Goal: Task Accomplishment & Management: Use online tool/utility

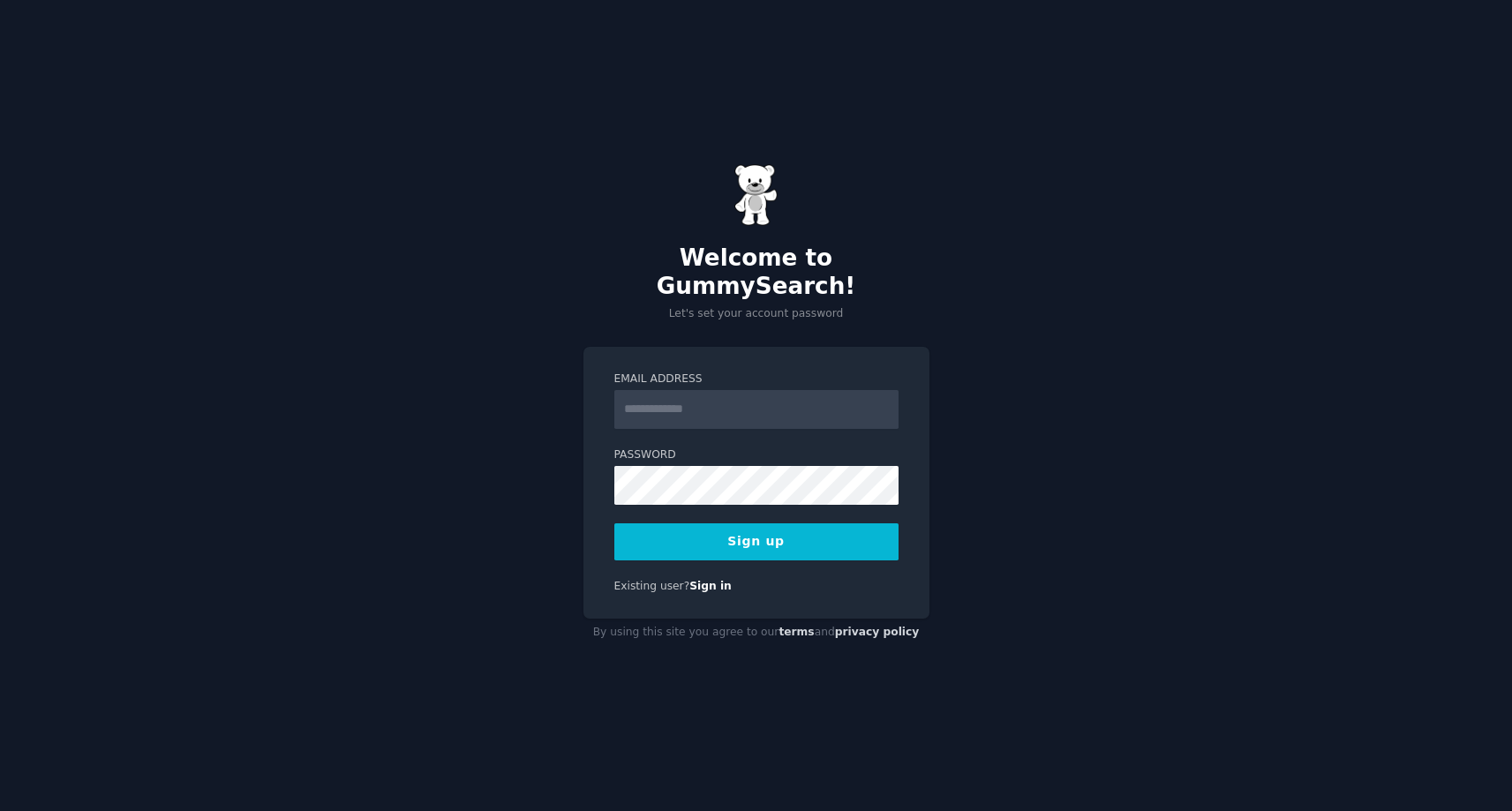
type input "**********"
click at [722, 528] on button "Sign up" at bounding box center [756, 541] width 284 height 37
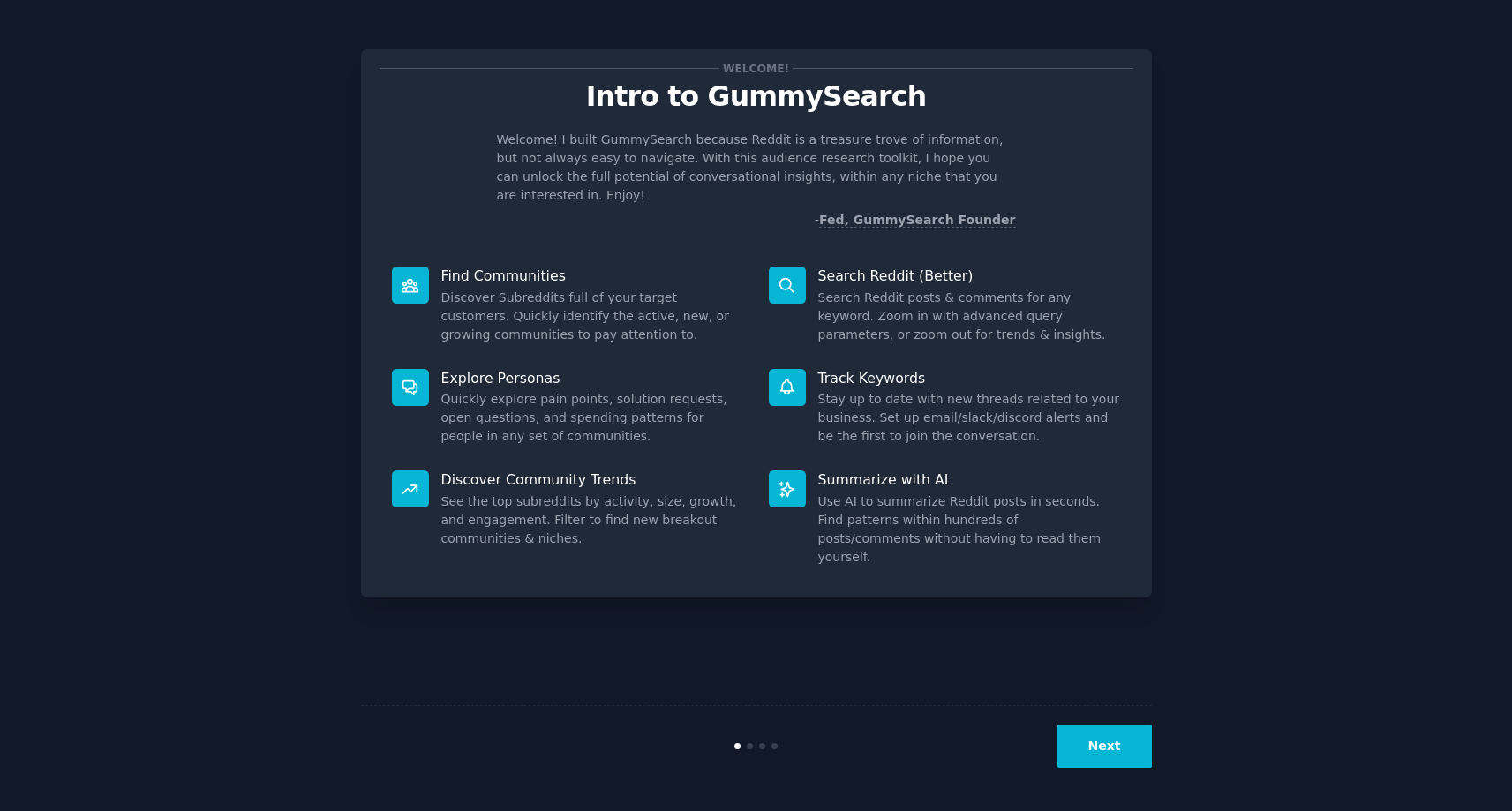
click at [803, 369] on div at bounding box center [787, 387] width 37 height 37
click at [1121, 744] on button "Next" at bounding box center [1104, 746] width 94 height 43
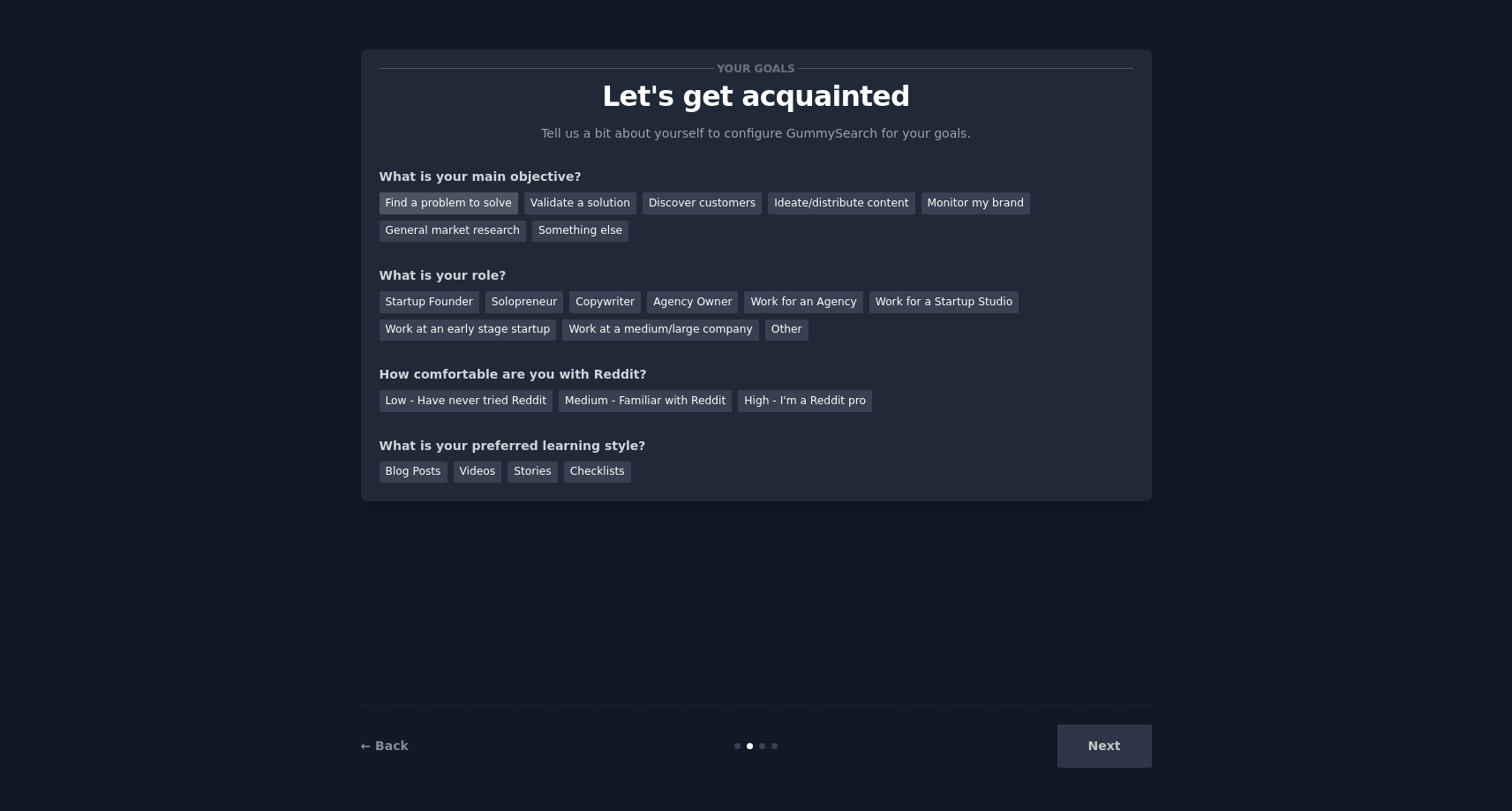
click at [475, 207] on div "Find a problem to solve" at bounding box center [449, 203] width 139 height 22
click at [438, 294] on div "Startup Founder" at bounding box center [430, 302] width 100 height 22
click at [509, 295] on div "Solopreneur" at bounding box center [524, 302] width 78 height 22
click at [567, 406] on div "Medium - Familiar with Reddit" at bounding box center [645, 401] width 173 height 22
click at [435, 476] on div "Blog Posts" at bounding box center [413, 472] width 68 height 22
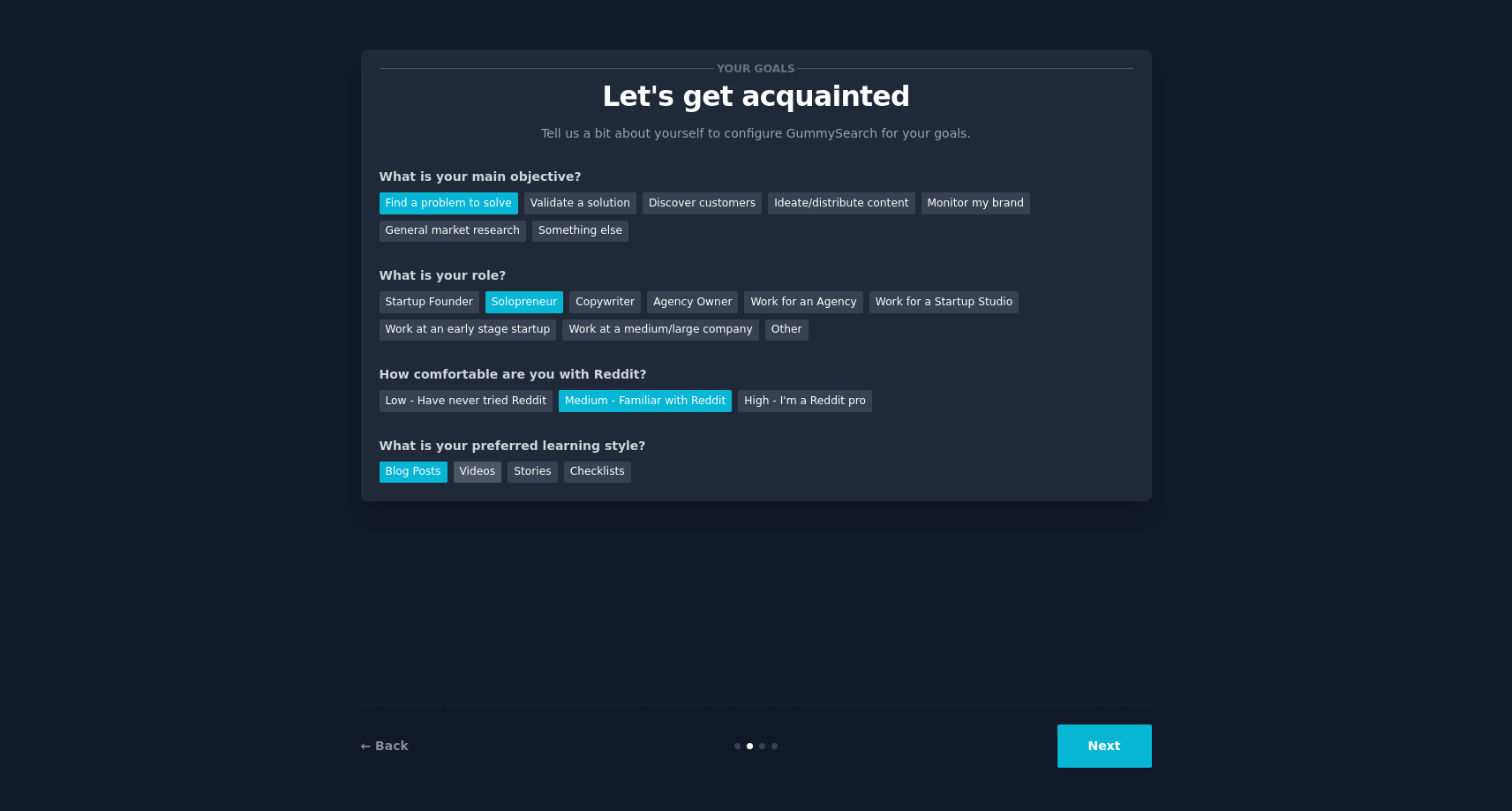
click at [482, 477] on div "Videos" at bounding box center [478, 472] width 49 height 22
click at [435, 482] on div "Blog Posts" at bounding box center [413, 472] width 68 height 22
click at [1090, 743] on button "Next" at bounding box center [1104, 746] width 94 height 43
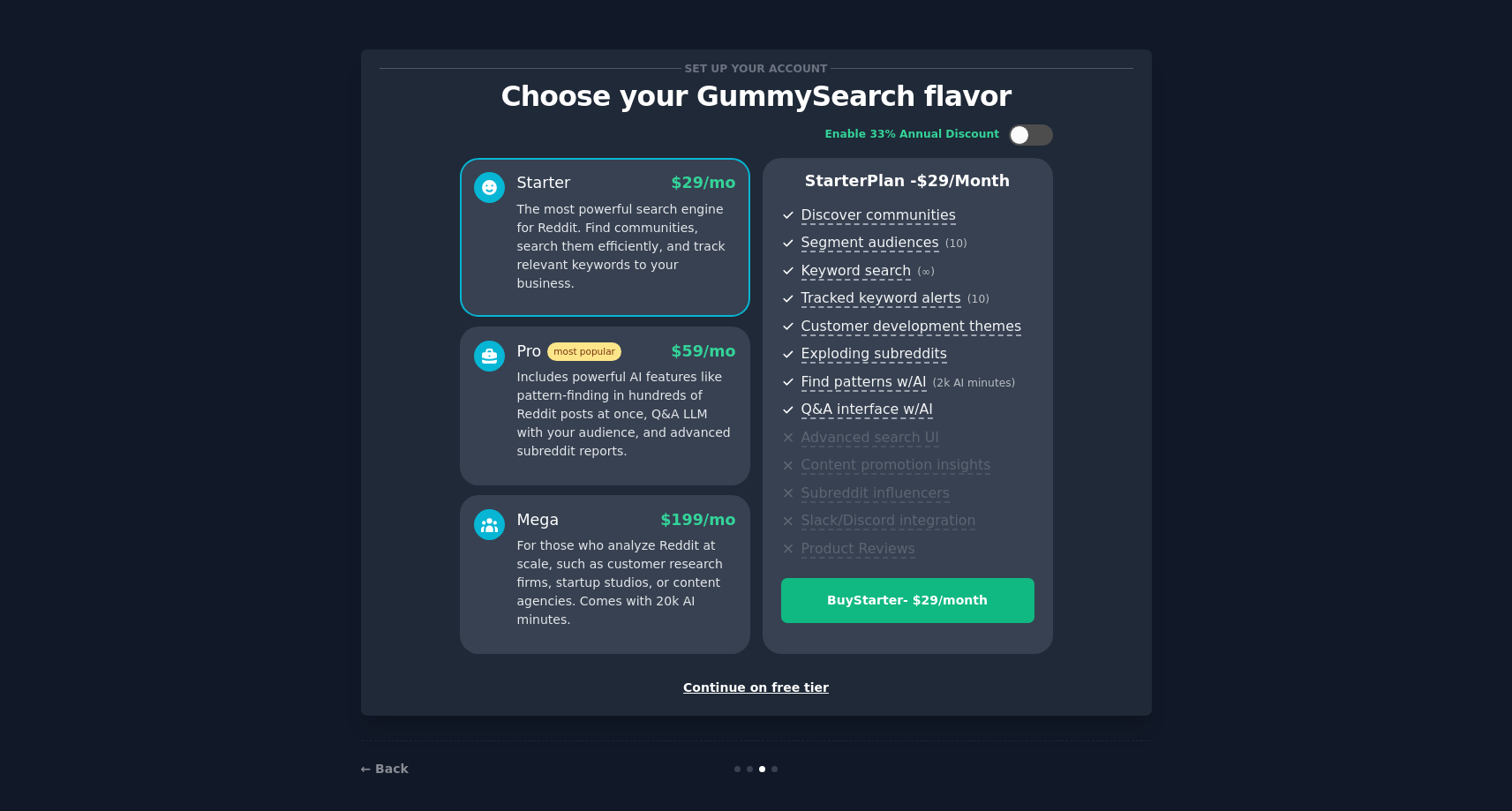
click at [672, 429] on p "Includes powerful AI features like pattern-finding in hundreds of Reddit posts …" at bounding box center [625, 414] width 218 height 92
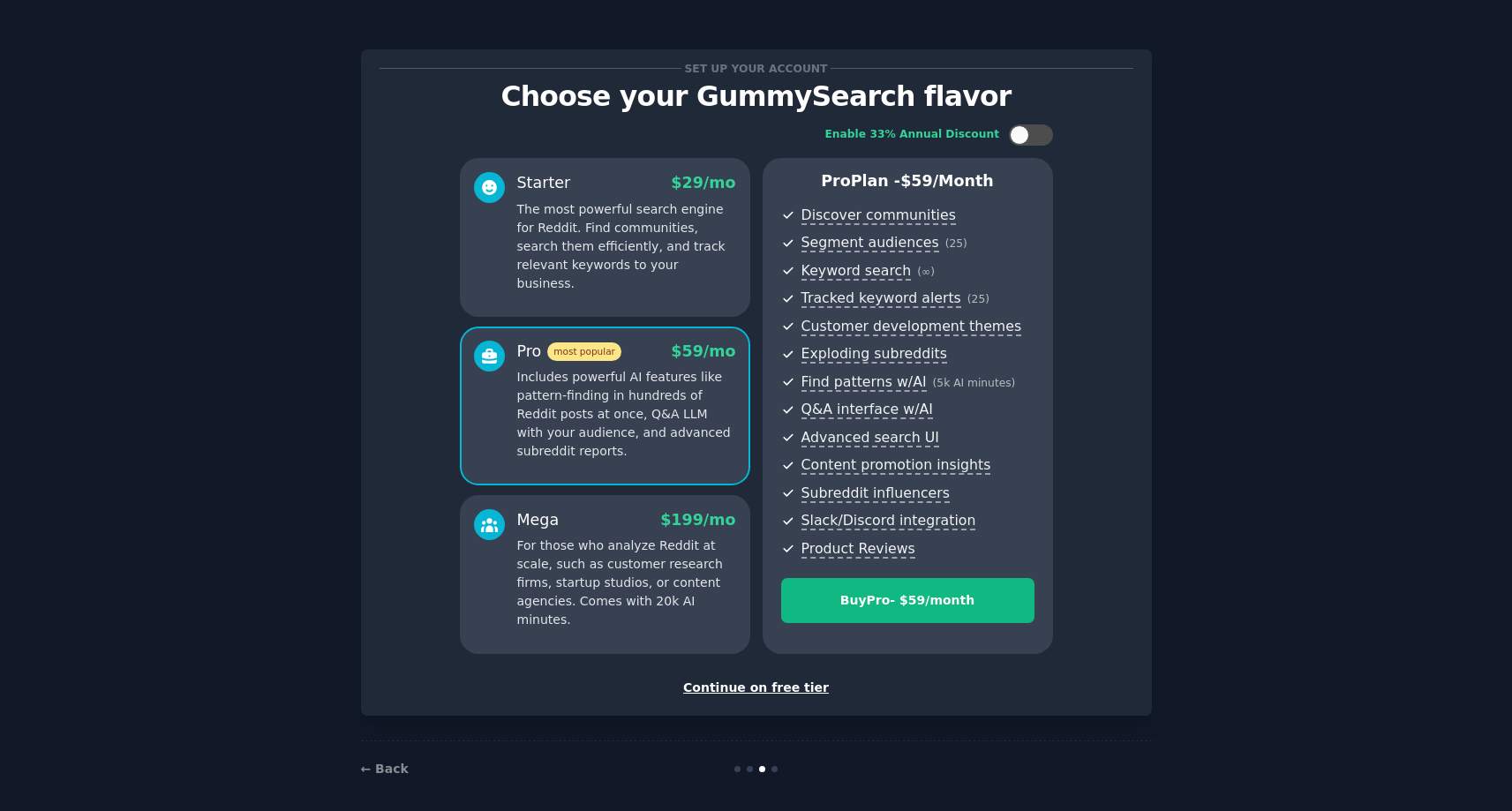
click at [667, 567] on p "For those who analyze Reddit at scale, such as customer research firms, startup…" at bounding box center [625, 583] width 218 height 92
click at [643, 394] on p "Includes powerful AI features like pattern-finding in hundreds of Reddit posts …" at bounding box center [625, 414] width 218 height 92
click at [636, 307] on div "Starter $ 29 /mo The most powerful search engine for Reddit. Find communities, …" at bounding box center [605, 237] width 290 height 159
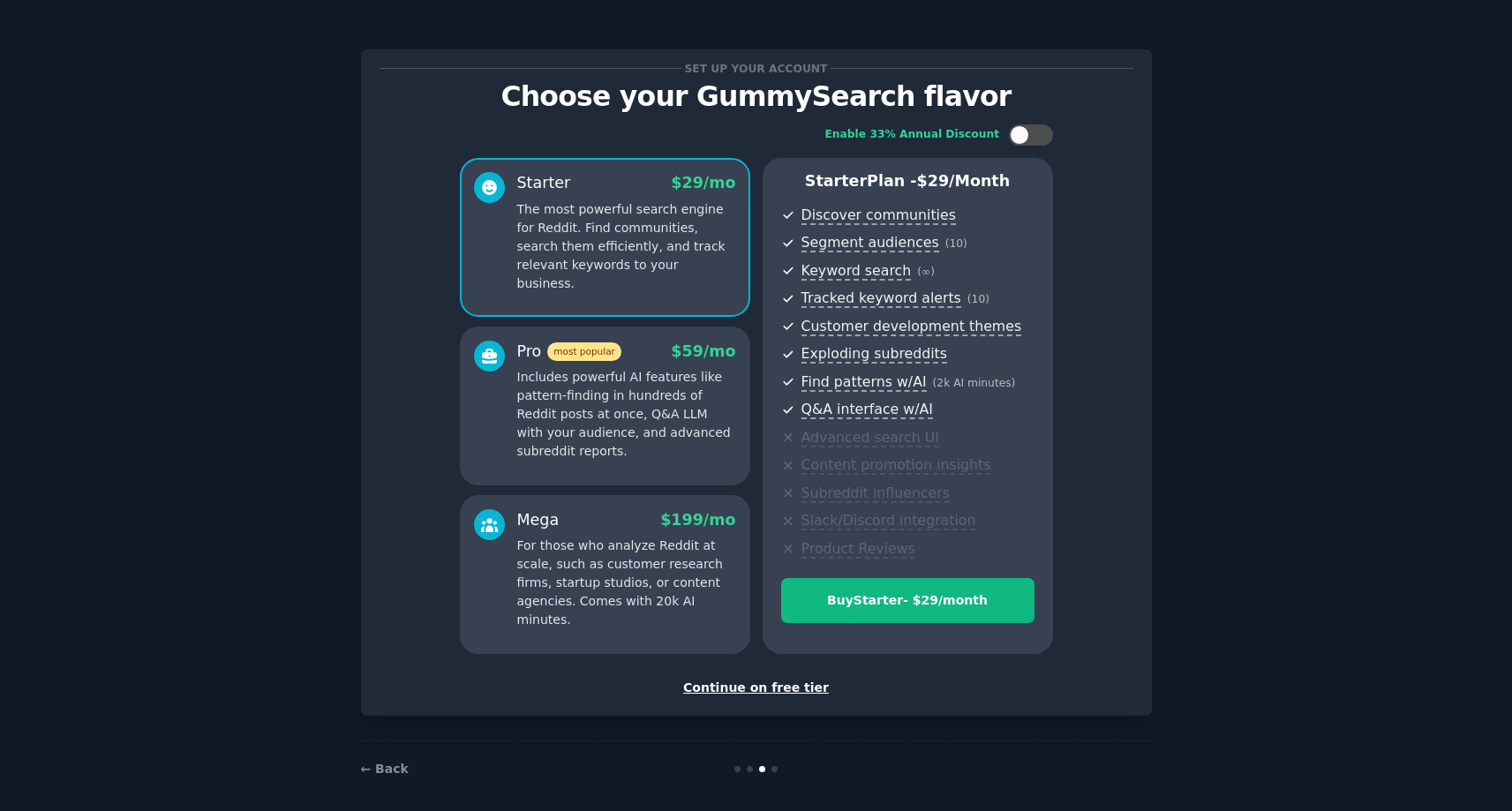
click at [642, 351] on div "Pro most popular $ 59 /mo" at bounding box center [625, 352] width 218 height 22
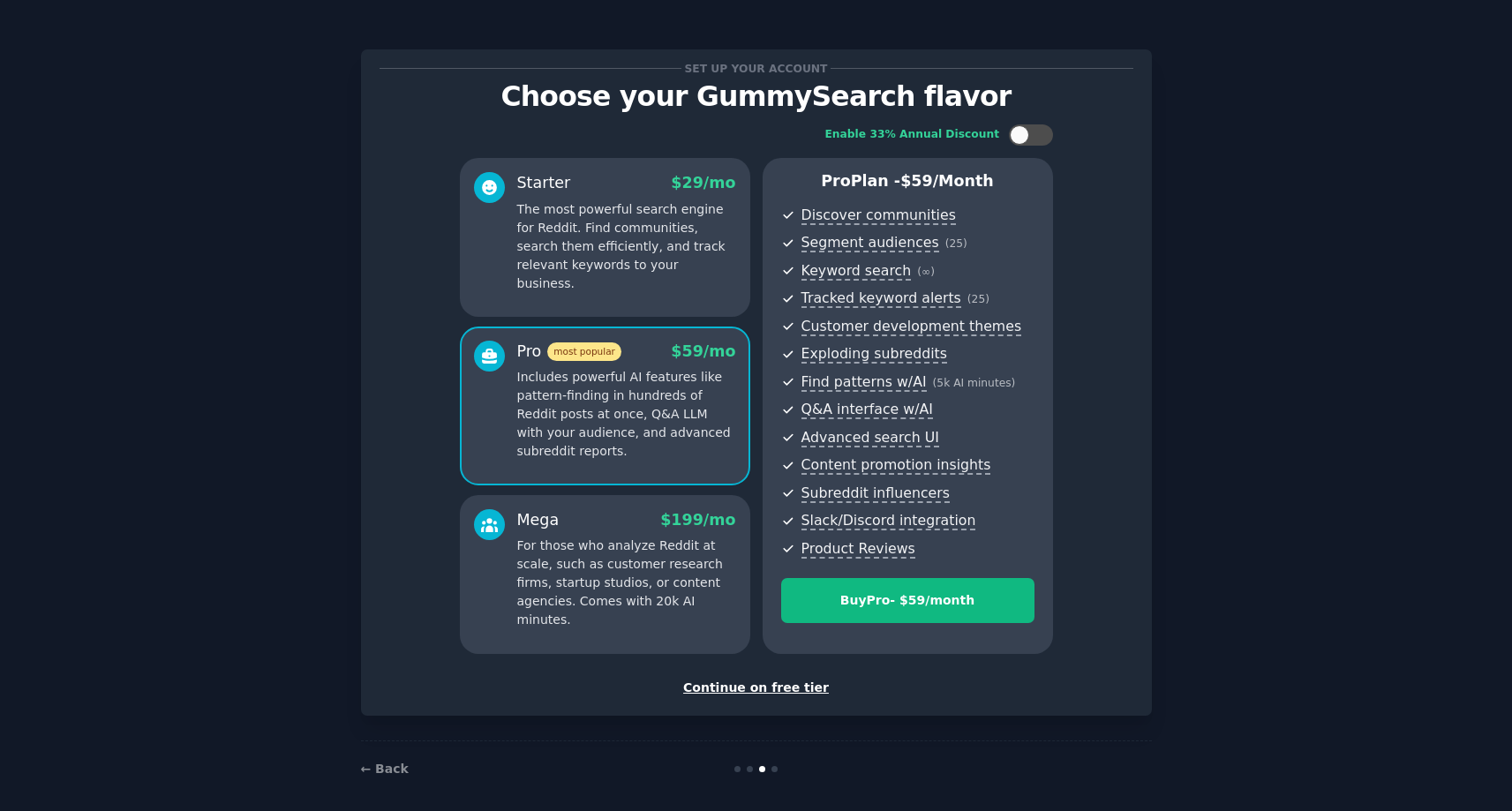
click at [757, 689] on div "Continue on free tier" at bounding box center [756, 688] width 753 height 18
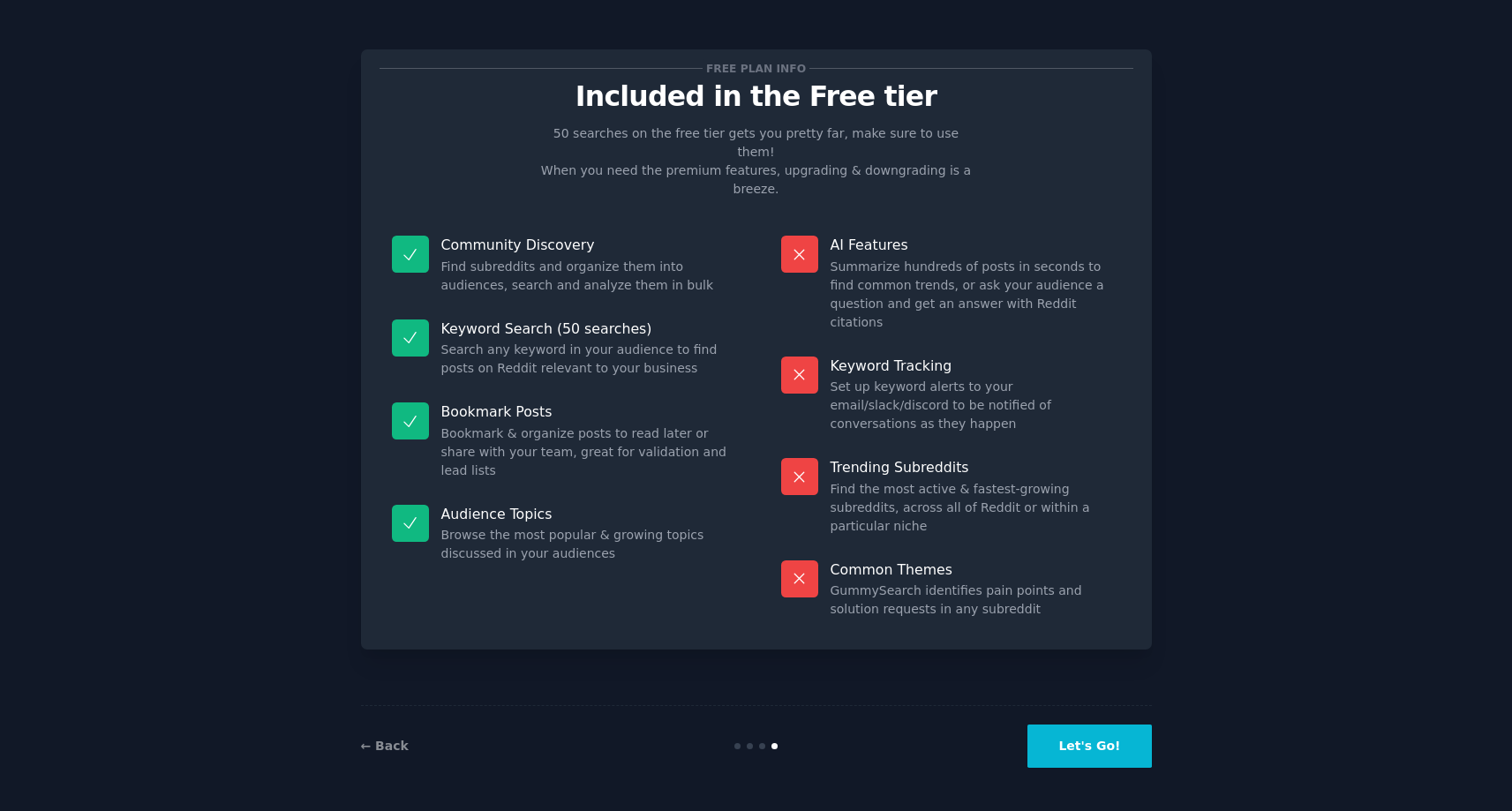
click at [1101, 748] on button "Let's Go!" at bounding box center [1089, 746] width 123 height 43
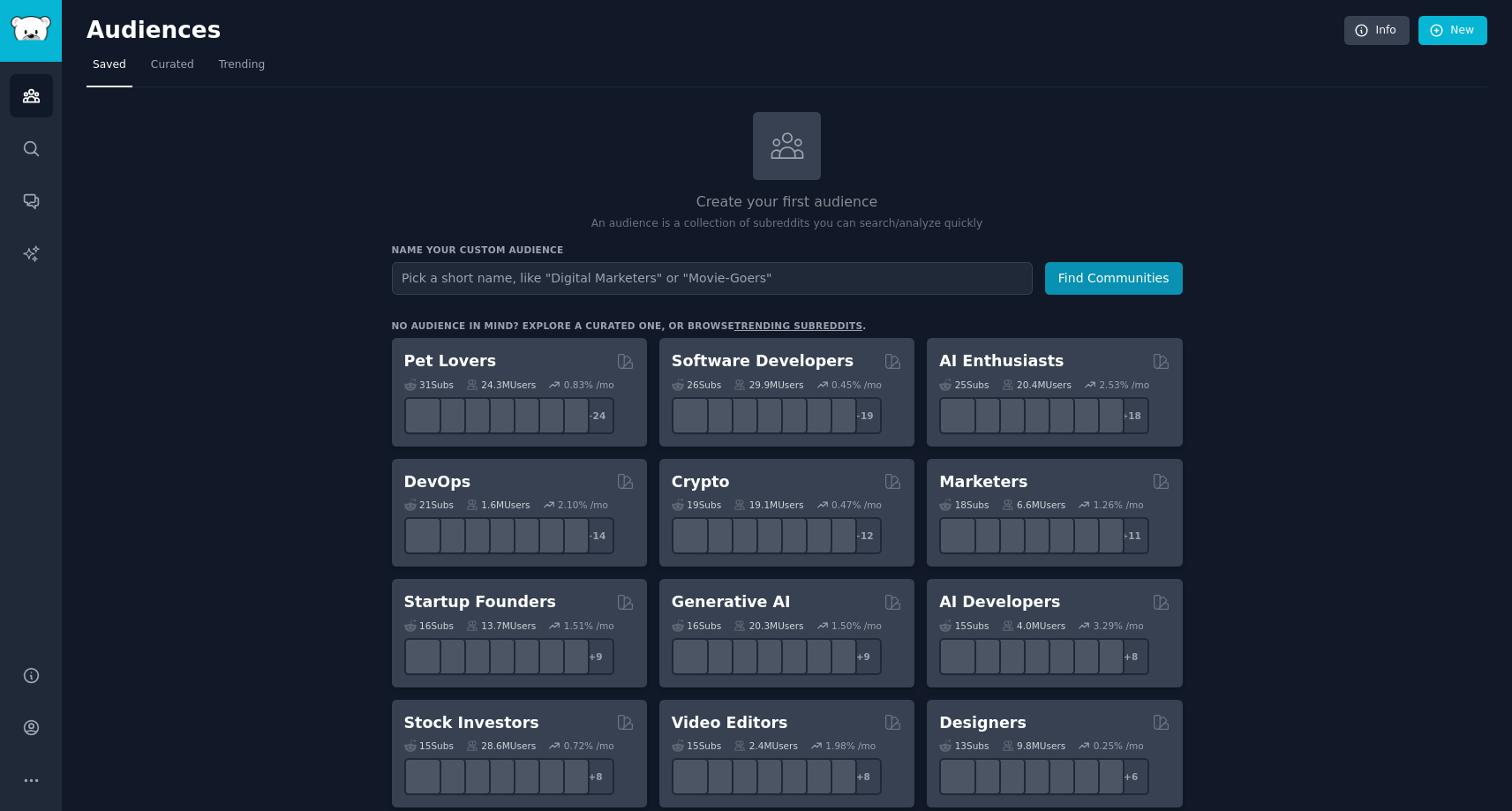
scroll to position [1224, 0]
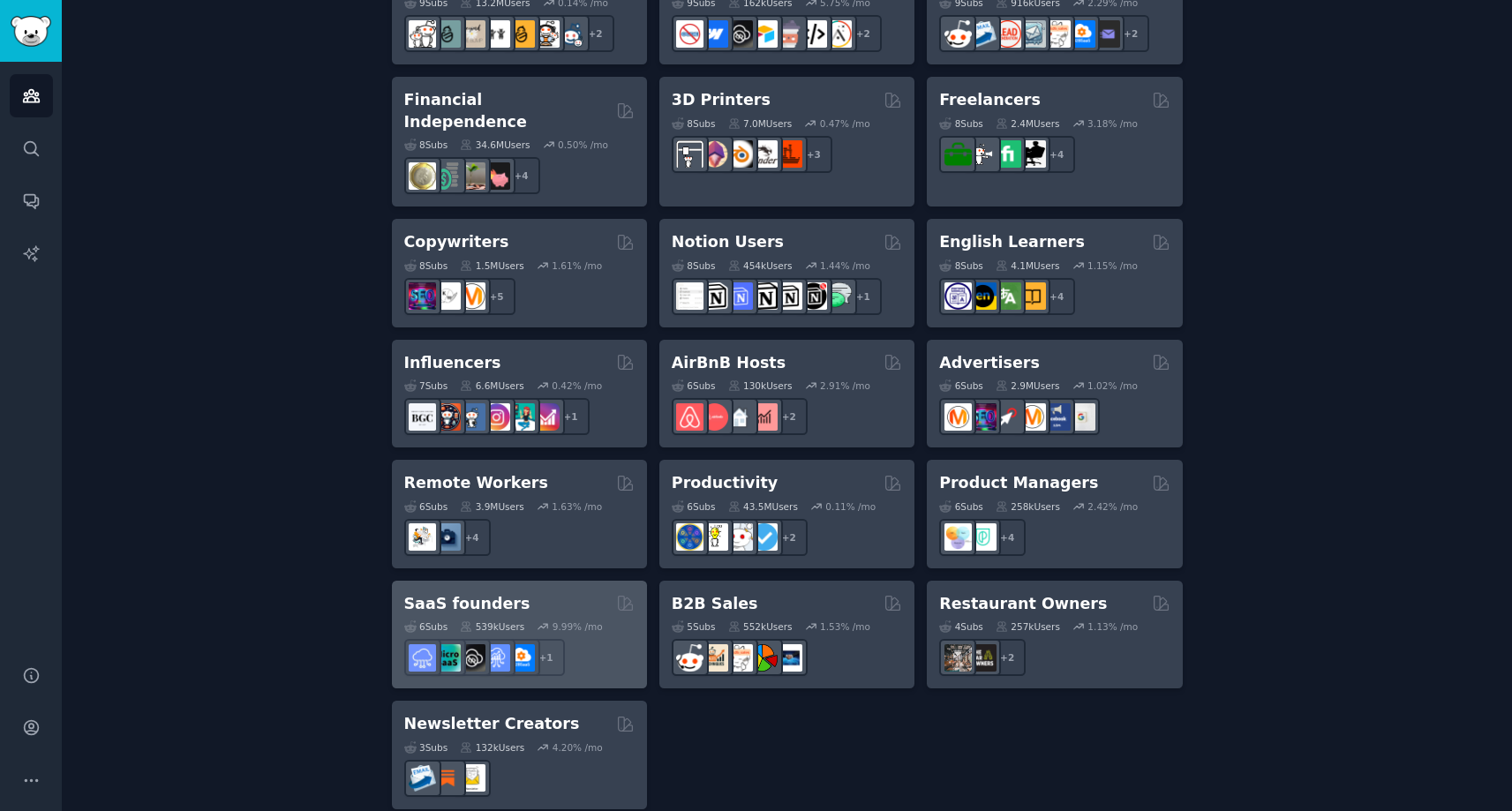
click at [548, 593] on div "SaaS founders" at bounding box center [519, 603] width 230 height 22
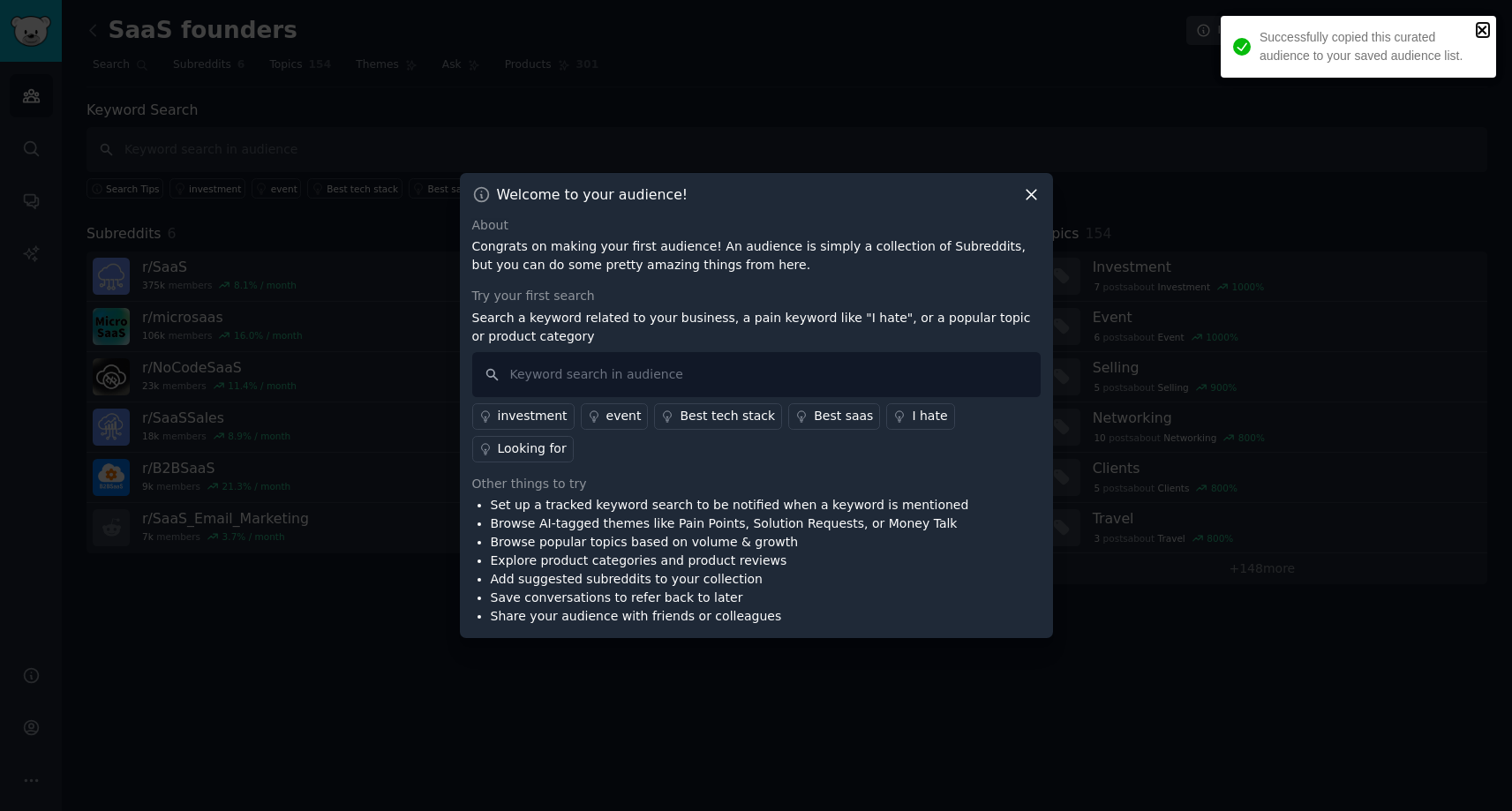
click at [1480, 31] on icon "close" at bounding box center [1482, 30] width 9 height 9
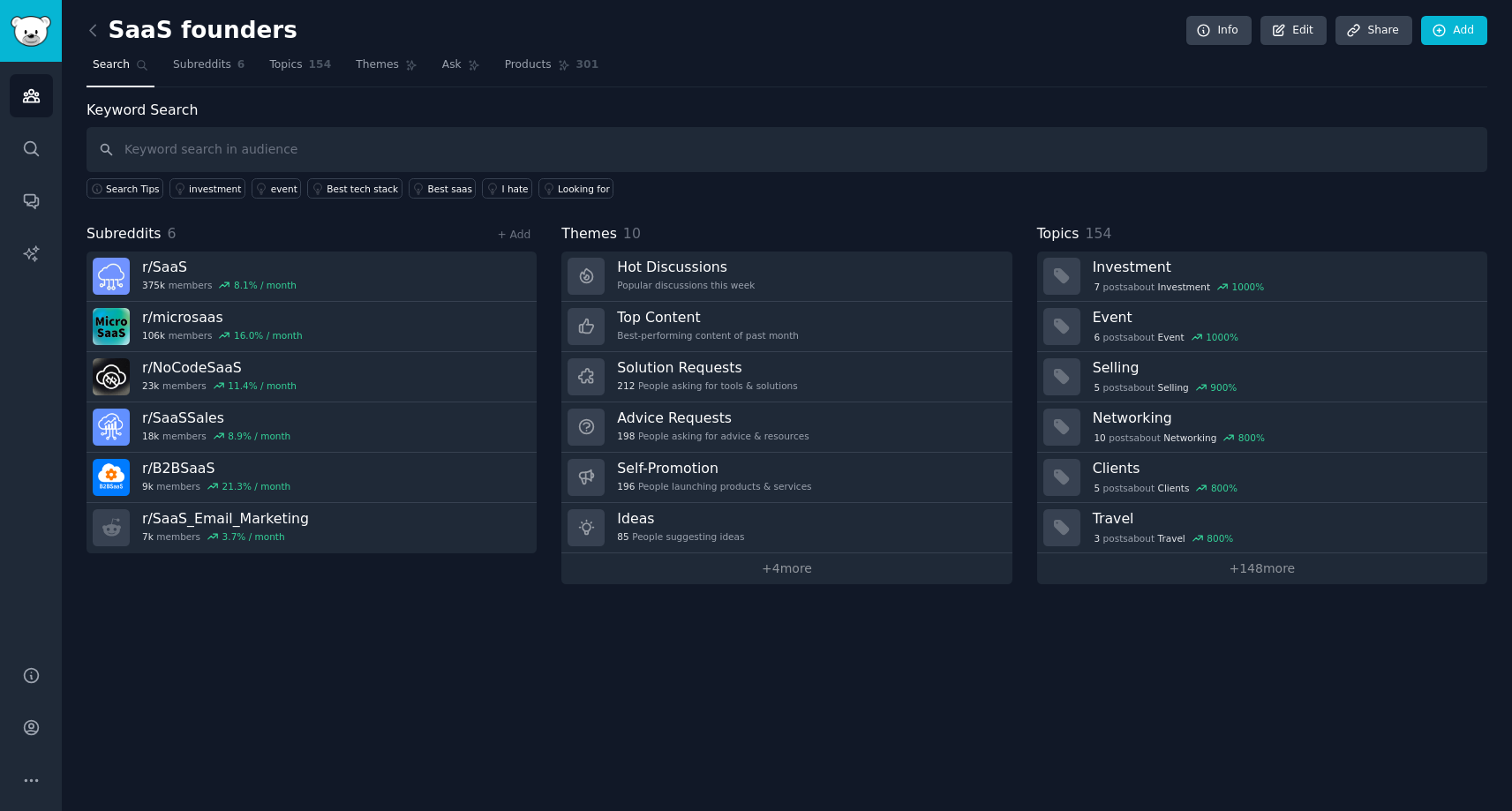
click at [827, 104] on div "Keyword Search Search Tips investment event Best tech stack Best saas I hate Lo…" at bounding box center [786, 150] width 1401 height 100
